Goal: Use online tool/utility: Use online tool/utility

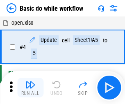
click at [30, 87] on img "button" at bounding box center [30, 85] width 10 height 10
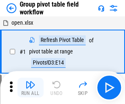
click at [30, 87] on img "button" at bounding box center [30, 85] width 10 height 10
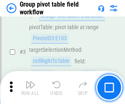
scroll to position [423, 0]
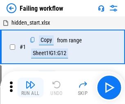
click at [30, 87] on img "button" at bounding box center [30, 85] width 10 height 10
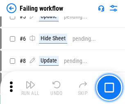
scroll to position [174, 0]
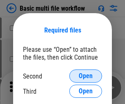
click at [86, 76] on span "Open" at bounding box center [86, 76] width 14 height 7
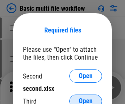
click at [86, 98] on span "Open" at bounding box center [86, 101] width 14 height 7
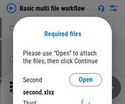
scroll to position [4, 0]
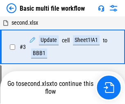
scroll to position [182, 0]
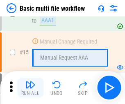
click at [30, 87] on img "button" at bounding box center [30, 85] width 10 height 10
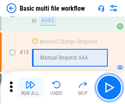
scroll to position [546, 0]
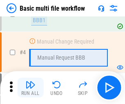
click at [30, 87] on img "button" at bounding box center [30, 85] width 10 height 10
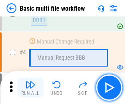
click at [30, 87] on img "button" at bounding box center [30, 85] width 10 height 10
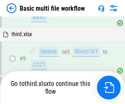
scroll to position [285, 0]
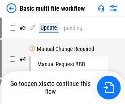
scroll to position [33, 0]
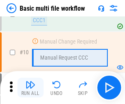
click at [30, 87] on img "button" at bounding box center [30, 85] width 10 height 10
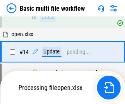
scroll to position [429, 0]
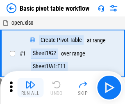
click at [30, 87] on img "button" at bounding box center [30, 85] width 10 height 10
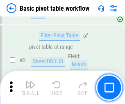
scroll to position [196, 0]
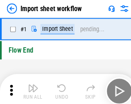
click at [30, 87] on img "button" at bounding box center [32, 85] width 10 height 10
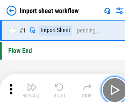
scroll to position [3, 0]
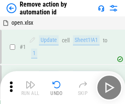
scroll to position [30, 0]
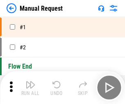
click at [30, 87] on img "button" at bounding box center [30, 85] width 10 height 10
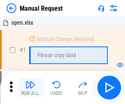
click at [30, 87] on img "button" at bounding box center [30, 85] width 10 height 10
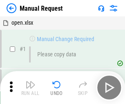
scroll to position [28, 0]
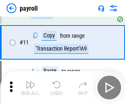
scroll to position [59, 0]
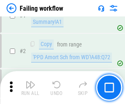
scroll to position [132, 0]
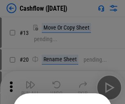
scroll to position [80, 0]
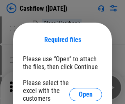
scroll to position [89, 0]
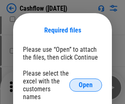
click at [86, 82] on span "Open" at bounding box center [86, 85] width 14 height 7
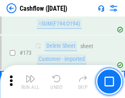
scroll to position [868, 0]
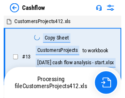
scroll to position [9, 0]
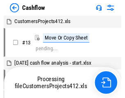
scroll to position [9, 0]
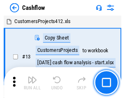
scroll to position [9, 0]
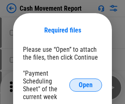
click at [86, 85] on span "Open" at bounding box center [86, 85] width 14 height 7
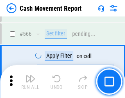
scroll to position [3757, 0]
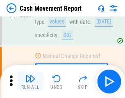
click at [30, 81] on img "button" at bounding box center [30, 78] width 10 height 10
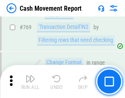
scroll to position [4555, 0]
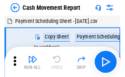
scroll to position [15, 0]
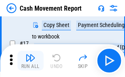
click at [30, 61] on img "button" at bounding box center [30, 58] width 10 height 10
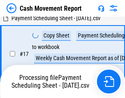
scroll to position [129, 0]
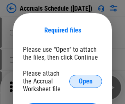
click at [86, 81] on span "Open" at bounding box center [86, 81] width 14 height 7
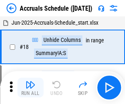
click at [30, 87] on img "button" at bounding box center [30, 85] width 10 height 10
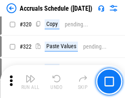
scroll to position [1525, 0]
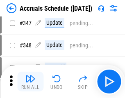
click at [30, 81] on img "button" at bounding box center [30, 78] width 10 height 10
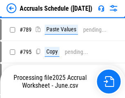
scroll to position [3444, 0]
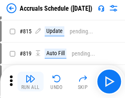
click at [30, 81] on img "button" at bounding box center [30, 78] width 10 height 10
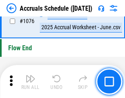
scroll to position [4910, 0]
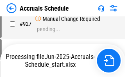
scroll to position [4421, 0]
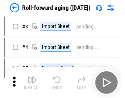
scroll to position [1, 0]
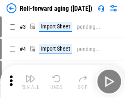
click at [30, 81] on img "button" at bounding box center [30, 78] width 10 height 10
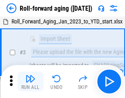
click at [30, 81] on img "button" at bounding box center [30, 78] width 10 height 10
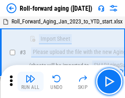
scroll to position [53, 0]
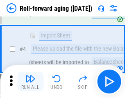
click at [30, 81] on img "button" at bounding box center [30, 78] width 10 height 10
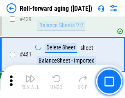
scroll to position [2843, 0]
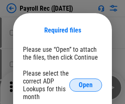
click at [86, 85] on span "Open" at bounding box center [86, 85] width 14 height 7
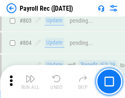
scroll to position [5208, 0]
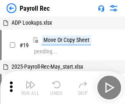
click at [30, 87] on img "button" at bounding box center [30, 85] width 10 height 10
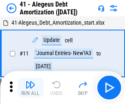
click at [30, 87] on img "button" at bounding box center [30, 85] width 10 height 10
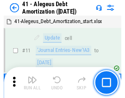
scroll to position [101, 0]
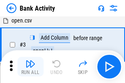
click at [30, 67] on img "button" at bounding box center [30, 64] width 10 height 10
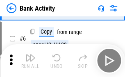
scroll to position [43, 0]
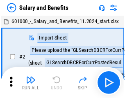
scroll to position [11, 0]
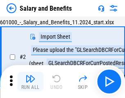
click at [30, 81] on img "button" at bounding box center [30, 78] width 10 height 10
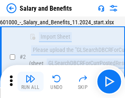
click at [30, 81] on img "button" at bounding box center [30, 78] width 10 height 10
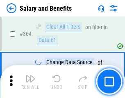
scroll to position [3861, 0]
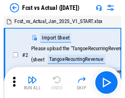
scroll to position [11, 0]
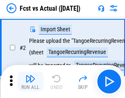
click at [30, 81] on img "button" at bounding box center [30, 78] width 10 height 10
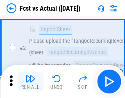
click at [30, 81] on img "button" at bounding box center [30, 78] width 10 height 10
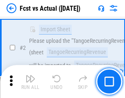
scroll to position [77, 0]
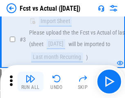
click at [30, 81] on img "button" at bounding box center [30, 78] width 10 height 10
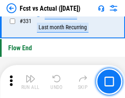
scroll to position [3924, 0]
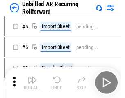
scroll to position [18, 0]
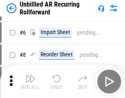
click at [30, 81] on img "button" at bounding box center [30, 78] width 10 height 10
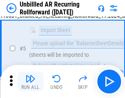
click at [30, 81] on img "button" at bounding box center [30, 78] width 10 height 10
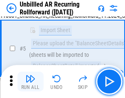
scroll to position [77, 0]
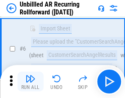
click at [30, 81] on img "button" at bounding box center [30, 78] width 10 height 10
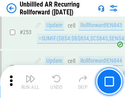
scroll to position [2785, 0]
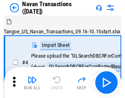
scroll to position [13, 0]
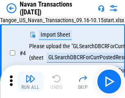
click at [30, 81] on img "button" at bounding box center [30, 78] width 10 height 10
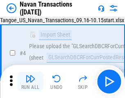
click at [30, 81] on img "button" at bounding box center [30, 78] width 10 height 10
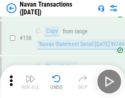
scroll to position [2658, 0]
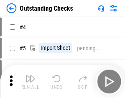
click at [30, 81] on img "button" at bounding box center [30, 78] width 10 height 10
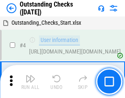
scroll to position [34, 0]
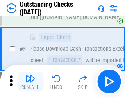
click at [30, 81] on img "button" at bounding box center [30, 78] width 10 height 10
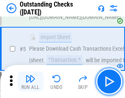
scroll to position [86, 0]
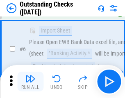
click at [30, 81] on img "button" at bounding box center [30, 78] width 10 height 10
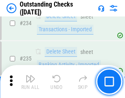
scroll to position [2489, 0]
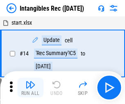
click at [30, 87] on img "button" at bounding box center [30, 85] width 10 height 10
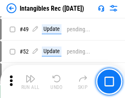
scroll to position [319, 0]
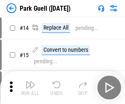
click at [30, 81] on img "button" at bounding box center [30, 85] width 10 height 10
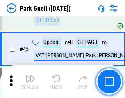
scroll to position [1025, 0]
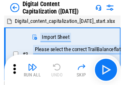
scroll to position [24, 0]
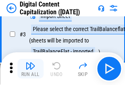
click at [30, 69] on img "button" at bounding box center [30, 66] width 10 height 10
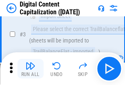
click at [30, 69] on img "button" at bounding box center [30, 66] width 10 height 10
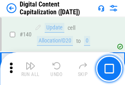
scroll to position [869, 0]
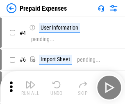
click at [30, 81] on img "button" at bounding box center [30, 85] width 10 height 10
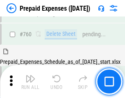
scroll to position [2272, 0]
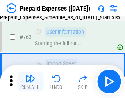
click at [30, 81] on img "button" at bounding box center [30, 78] width 10 height 10
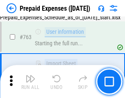
scroll to position [2321, 0]
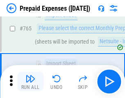
click at [30, 81] on img "button" at bounding box center [30, 78] width 10 height 10
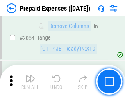
scroll to position [8569, 0]
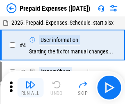
click at [30, 87] on img "button" at bounding box center [30, 85] width 10 height 10
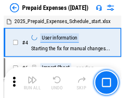
scroll to position [36, 0]
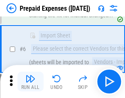
click at [30, 81] on img "button" at bounding box center [30, 78] width 10 height 10
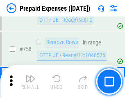
scroll to position [2921, 0]
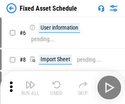
click at [30, 87] on img "button" at bounding box center [30, 85] width 10 height 10
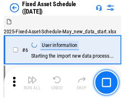
scroll to position [44, 0]
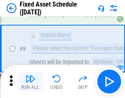
click at [30, 81] on img "button" at bounding box center [30, 78] width 10 height 10
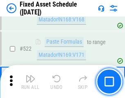
scroll to position [2849, 0]
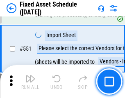
click at [30, 81] on img "button" at bounding box center [30, 78] width 10 height 10
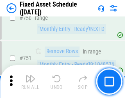
scroll to position [3997, 0]
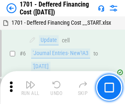
scroll to position [98, 0]
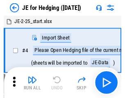
scroll to position [1, 0]
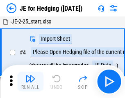
click at [30, 81] on img "button" at bounding box center [30, 78] width 10 height 10
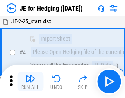
click at [30, 81] on img "button" at bounding box center [30, 78] width 10 height 10
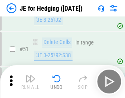
scroll to position [531, 0]
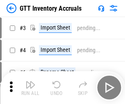
click at [30, 81] on img "button" at bounding box center [30, 85] width 10 height 10
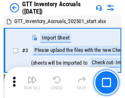
scroll to position [1, 0]
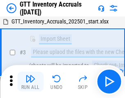
click at [30, 81] on img "button" at bounding box center [30, 78] width 10 height 10
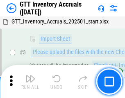
scroll to position [53, 0]
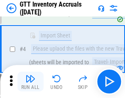
click at [30, 81] on img "button" at bounding box center [30, 78] width 10 height 10
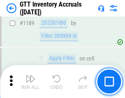
scroll to position [6694, 0]
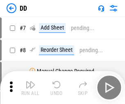
click at [30, 87] on img "button" at bounding box center [30, 85] width 10 height 10
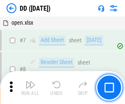
scroll to position [79, 0]
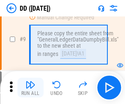
click at [30, 87] on img "button" at bounding box center [30, 85] width 10 height 10
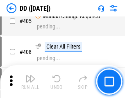
scroll to position [3668, 0]
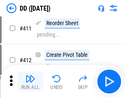
click at [30, 81] on img "button" at bounding box center [30, 78] width 10 height 10
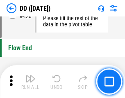
scroll to position [3924, 0]
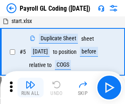
click at [30, 87] on img "button" at bounding box center [30, 85] width 10 height 10
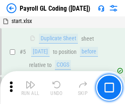
scroll to position [98, 0]
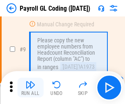
click at [30, 87] on img "button" at bounding box center [30, 85] width 10 height 10
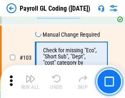
scroll to position [1923, 0]
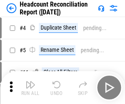
click at [30, 87] on img "button" at bounding box center [30, 85] width 10 height 10
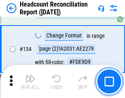
scroll to position [985, 0]
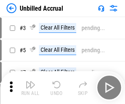
click at [30, 87] on img "button" at bounding box center [30, 85] width 10 height 10
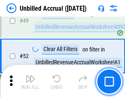
scroll to position [744, 0]
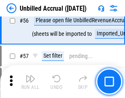
click at [30, 81] on img "button" at bounding box center [30, 78] width 10 height 10
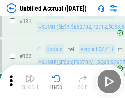
scroll to position [2442, 0]
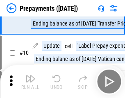
scroll to position [51, 0]
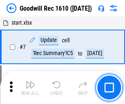
scroll to position [140, 0]
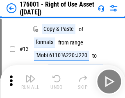
scroll to position [53, 0]
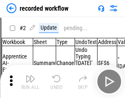
click at [30, 81] on img "button" at bounding box center [30, 78] width 10 height 10
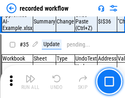
scroll to position [2562, 0]
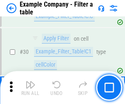
scroll to position [750, 0]
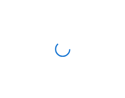
scroll to position [13, 0]
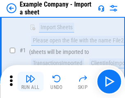
click at [30, 81] on img "button" at bounding box center [30, 78] width 10 height 10
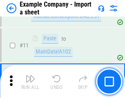
scroll to position [181, 0]
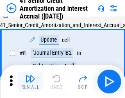
click at [30, 81] on img "button" at bounding box center [30, 78] width 10 height 10
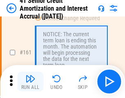
click at [30, 81] on img "button" at bounding box center [30, 78] width 10 height 10
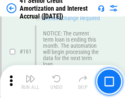
scroll to position [877, 0]
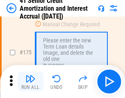
click at [30, 81] on img "button" at bounding box center [30, 78] width 10 height 10
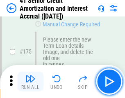
scroll to position [960, 0]
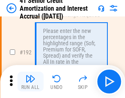
click at [30, 81] on img "button" at bounding box center [30, 78] width 10 height 10
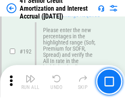
scroll to position [1046, 0]
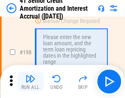
click at [30, 81] on img "button" at bounding box center [30, 78] width 10 height 10
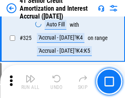
scroll to position [2094, 0]
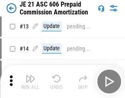
click at [30, 81] on img "button" at bounding box center [30, 78] width 10 height 10
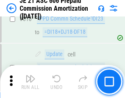
scroll to position [1531, 0]
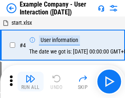
click at [30, 81] on img "button" at bounding box center [30, 78] width 10 height 10
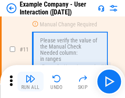
click at [30, 81] on img "button" at bounding box center [30, 78] width 10 height 10
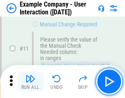
scroll to position [177, 0]
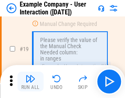
click at [30, 81] on img "button" at bounding box center [30, 78] width 10 height 10
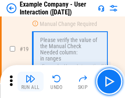
click at [30, 81] on img "button" at bounding box center [30, 78] width 10 height 10
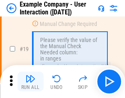
click at [30, 81] on img "button" at bounding box center [30, 78] width 10 height 10
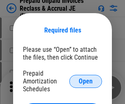
click at [86, 81] on span "Open" at bounding box center [86, 81] width 14 height 7
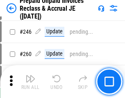
scroll to position [1107, 0]
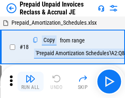
click at [30, 81] on img "button" at bounding box center [30, 78] width 10 height 10
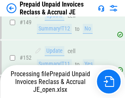
scroll to position [1107, 0]
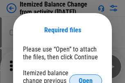
click at [86, 78] on span "Open" at bounding box center [86, 81] width 14 height 7
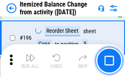
scroll to position [1578, 0]
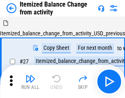
scroll to position [13, 0]
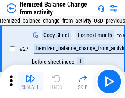
click at [30, 81] on img "button" at bounding box center [30, 78] width 10 height 10
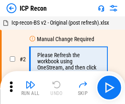
scroll to position [4, 0]
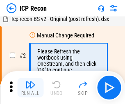
click at [30, 87] on img "button" at bounding box center [30, 85] width 10 height 10
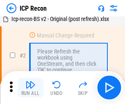
click at [30, 87] on img "button" at bounding box center [30, 85] width 10 height 10
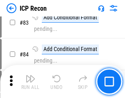
scroll to position [803, 0]
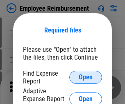
click at [86, 77] on span "Open" at bounding box center [86, 77] width 14 height 7
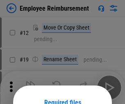
scroll to position [72, 0]
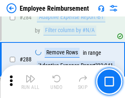
scroll to position [2228, 0]
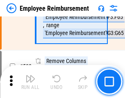
click at [30, 81] on img "button" at bounding box center [30, 78] width 10 height 10
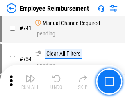
scroll to position [5752, 0]
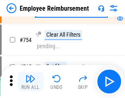
click at [30, 81] on img "button" at bounding box center [30, 78] width 10 height 10
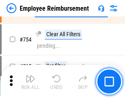
click at [30, 81] on img "button" at bounding box center [30, 78] width 10 height 10
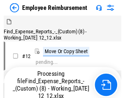
scroll to position [28, 0]
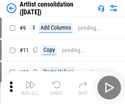
click at [30, 87] on img "button" at bounding box center [30, 85] width 10 height 10
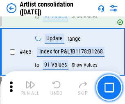
scroll to position [3590, 0]
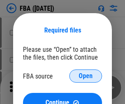
click at [86, 76] on span "Open" at bounding box center [86, 76] width 14 height 7
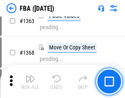
scroll to position [8708, 0]
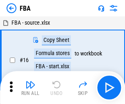
scroll to position [8, 0]
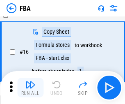
click at [30, 87] on img "button" at bounding box center [30, 85] width 10 height 10
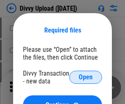
click at [86, 77] on span "Open" at bounding box center [86, 77] width 14 height 7
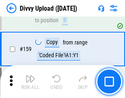
scroll to position [849, 0]
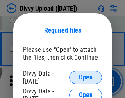
click at [86, 77] on span "Open" at bounding box center [86, 77] width 14 height 7
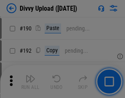
scroll to position [1035, 0]
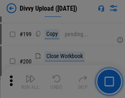
scroll to position [1192, 0]
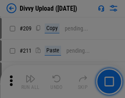
scroll to position [1393, 0]
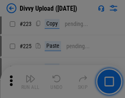
scroll to position [1636, 0]
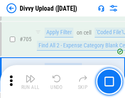
scroll to position [5608, 0]
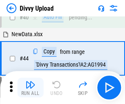
click at [30, 87] on img "button" at bounding box center [30, 85] width 10 height 10
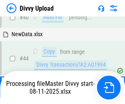
scroll to position [90, 0]
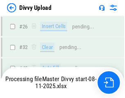
scroll to position [849, 0]
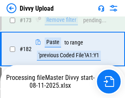
scroll to position [924, 0]
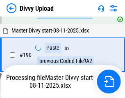
scroll to position [1098, 0]
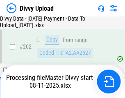
scroll to position [1327, 0]
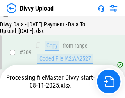
scroll to position [1514, 0]
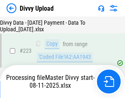
scroll to position [1869, 0]
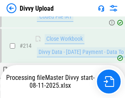
scroll to position [1688, 0]
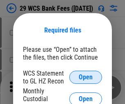
click at [86, 77] on span "Open" at bounding box center [86, 77] width 14 height 7
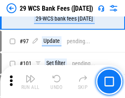
scroll to position [799, 0]
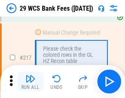
click at [30, 81] on img "button" at bounding box center [30, 78] width 10 height 10
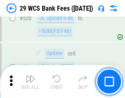
scroll to position [4231, 0]
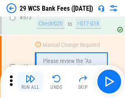
click at [30, 81] on img "button" at bounding box center [30, 78] width 10 height 10
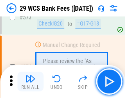
scroll to position [4540, 0]
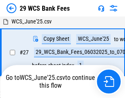
scroll to position [164, 0]
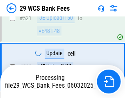
scroll to position [4483, 0]
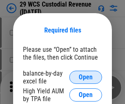
click at [86, 77] on span "Open" at bounding box center [86, 77] width 14 height 7
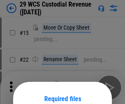
scroll to position [68, 0]
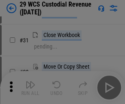
scroll to position [176, 0]
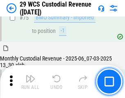
scroll to position [856, 0]
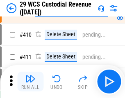
click at [30, 81] on img "button" at bounding box center [30, 78] width 10 height 10
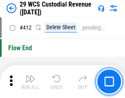
scroll to position [3915, 0]
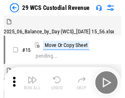
scroll to position [20, 0]
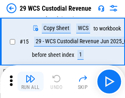
click at [30, 81] on img "button" at bounding box center [30, 78] width 10 height 10
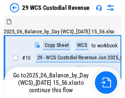
scroll to position [20, 0]
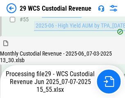
scroll to position [856, 0]
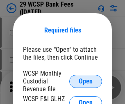
click at [86, 81] on span "Open" at bounding box center [86, 81] width 14 height 7
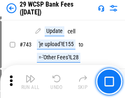
scroll to position [4131, 0]
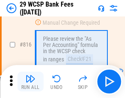
click at [30, 81] on img "button" at bounding box center [30, 78] width 10 height 10
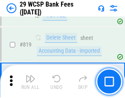
scroll to position [5008, 0]
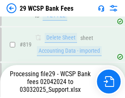
scroll to position [5041, 0]
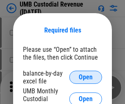
click at [86, 77] on span "Open" at bounding box center [86, 77] width 14 height 7
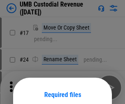
scroll to position [64, 0]
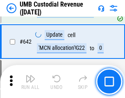
scroll to position [4246, 0]
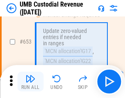
click at [30, 81] on img "button" at bounding box center [30, 78] width 10 height 10
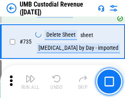
scroll to position [5013, 0]
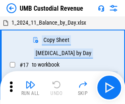
scroll to position [6, 0]
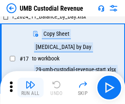
click at [30, 87] on img "button" at bounding box center [30, 85] width 10 height 10
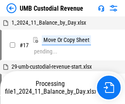
scroll to position [6, 0]
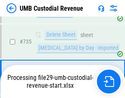
scroll to position [4994, 0]
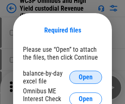
click at [86, 77] on span "Open" at bounding box center [86, 77] width 14 height 7
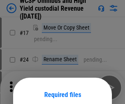
scroll to position [64, 0]
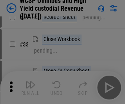
scroll to position [187, 0]
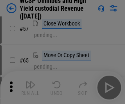
scroll to position [357, 0]
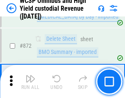
scroll to position [6938, 0]
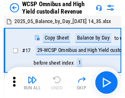
scroll to position [5, 0]
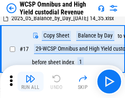
click at [30, 81] on img "button" at bounding box center [30, 78] width 10 height 10
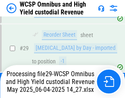
scroll to position [171, 0]
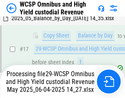
scroll to position [171, 0]
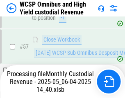
scroll to position [841, 0]
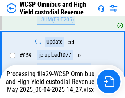
scroll to position [6920, 0]
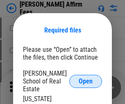
click at [86, 78] on span "Open" at bounding box center [86, 81] width 14 height 7
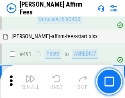
scroll to position [2229, 0]
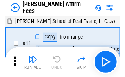
scroll to position [8, 0]
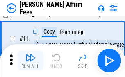
click at [30, 61] on img "button" at bounding box center [30, 58] width 10 height 10
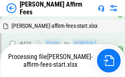
scroll to position [1861, 0]
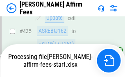
scroll to position [2162, 0]
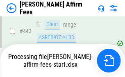
scroll to position [2150, 0]
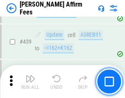
scroll to position [2140, 0]
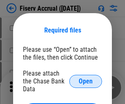
click at [86, 78] on span "Open" at bounding box center [86, 81] width 14 height 7
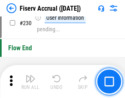
scroll to position [2598, 0]
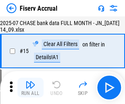
click at [30, 87] on img "button" at bounding box center [30, 85] width 10 height 10
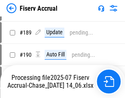
scroll to position [2107, 0]
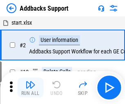
click at [30, 81] on img "button" at bounding box center [30, 85] width 10 height 10
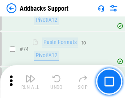
scroll to position [597, 0]
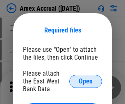
click at [86, 81] on span "Open" at bounding box center [86, 81] width 14 height 7
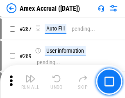
scroll to position [2245, 0]
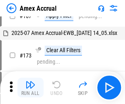
click at [30, 87] on img "button" at bounding box center [30, 85] width 10 height 10
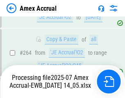
scroll to position [2341, 0]
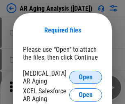
click at [86, 76] on span "Open" at bounding box center [86, 77] width 14 height 7
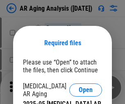
scroll to position [13, 0]
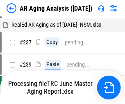
scroll to position [8, 0]
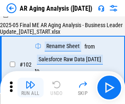
click at [30, 87] on img "button" at bounding box center [30, 85] width 10 height 10
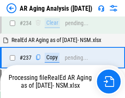
scroll to position [1271, 0]
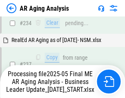
scroll to position [1295, 0]
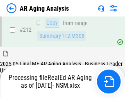
scroll to position [1226, 0]
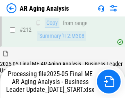
scroll to position [1261, 0]
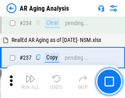
scroll to position [1261, 0]
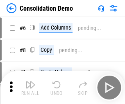
click at [30, 87] on img "button" at bounding box center [30, 85] width 10 height 10
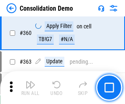
scroll to position [2748, 0]
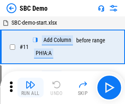
click at [30, 87] on img "button" at bounding box center [30, 85] width 10 height 10
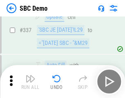
scroll to position [2157, 0]
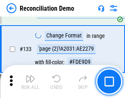
scroll to position [974, 0]
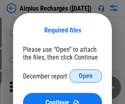
click at [86, 76] on span "Open" at bounding box center [86, 76] width 14 height 7
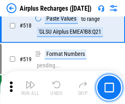
scroll to position [3528, 0]
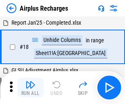
click at [30, 87] on img "button" at bounding box center [30, 85] width 10 height 10
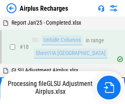
scroll to position [36, 0]
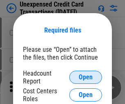
click at [86, 77] on span "Open" at bounding box center [86, 77] width 14 height 7
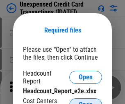
click at [86, 101] on span "Open" at bounding box center [86, 104] width 14 height 7
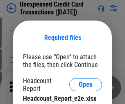
scroll to position [7, 0]
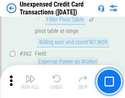
scroll to position [2108, 0]
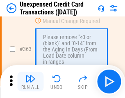
click at [30, 81] on img "button" at bounding box center [30, 78] width 10 height 10
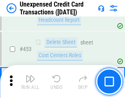
scroll to position [2796, 0]
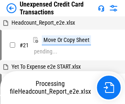
scroll to position [13, 0]
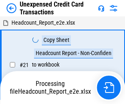
scroll to position [13, 0]
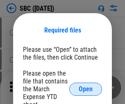
click at [86, 89] on span "Open" at bounding box center [86, 89] width 14 height 7
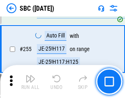
scroll to position [1602, 0]
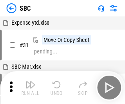
scroll to position [8, 0]
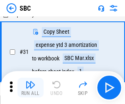
click at [30, 87] on img "button" at bounding box center [30, 85] width 10 height 10
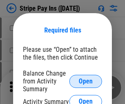
click at [86, 81] on span "Open" at bounding box center [86, 81] width 14 height 7
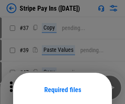
scroll to position [59, 0]
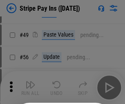
scroll to position [149, 0]
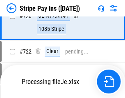
scroll to position [4317, 0]
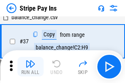
click at [30, 67] on img "button" at bounding box center [30, 64] width 10 height 10
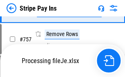
scroll to position [4299, 0]
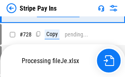
scroll to position [4299, 0]
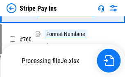
scroll to position [4299, 0]
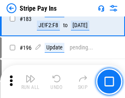
scroll to position [1110, 0]
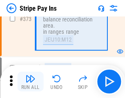
click at [30, 81] on img "button" at bounding box center [30, 78] width 10 height 10
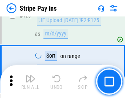
scroll to position [4289, 0]
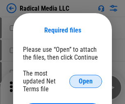
click at [86, 81] on span "Open" at bounding box center [86, 81] width 14 height 7
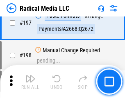
scroll to position [1896, 0]
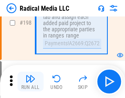
click at [30, 81] on img "button" at bounding box center [30, 78] width 10 height 10
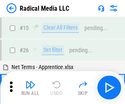
scroll to position [46, 0]
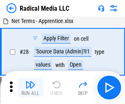
click at [30, 87] on img "button" at bounding box center [30, 85] width 10 height 10
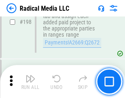
scroll to position [2055, 0]
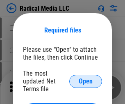
click at [86, 81] on span "Open" at bounding box center [86, 81] width 14 height 7
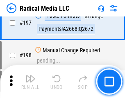
scroll to position [1896, 0]
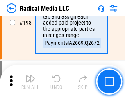
click at [30, 81] on img "button" at bounding box center [30, 78] width 10 height 10
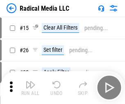
scroll to position [46, 0]
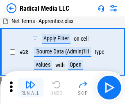
click at [30, 87] on img "button" at bounding box center [30, 85] width 10 height 10
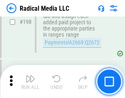
scroll to position [2055, 0]
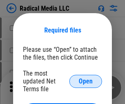
click at [86, 81] on span "Open" at bounding box center [86, 81] width 14 height 7
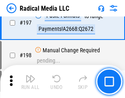
scroll to position [1896, 0]
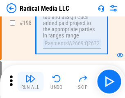
click at [30, 81] on img "button" at bounding box center [30, 78] width 10 height 10
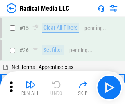
scroll to position [46, 0]
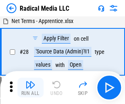
click at [30, 87] on img "button" at bounding box center [30, 85] width 10 height 10
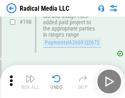
scroll to position [2055, 0]
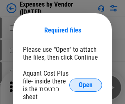
click at [86, 85] on span "Open" at bounding box center [86, 85] width 14 height 7
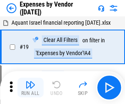
click at [30, 87] on img "button" at bounding box center [30, 85] width 10 height 10
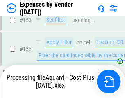
scroll to position [604, 0]
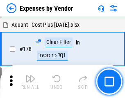
scroll to position [639, 0]
